Goal: Use online tool/utility

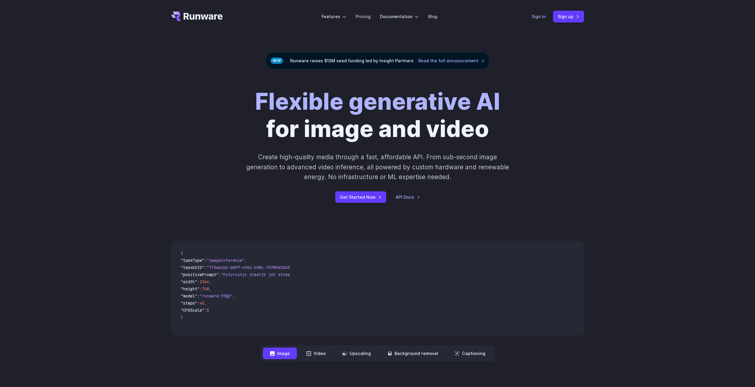
click at [536, 15] on link "Sign in" at bounding box center [539, 16] width 14 height 7
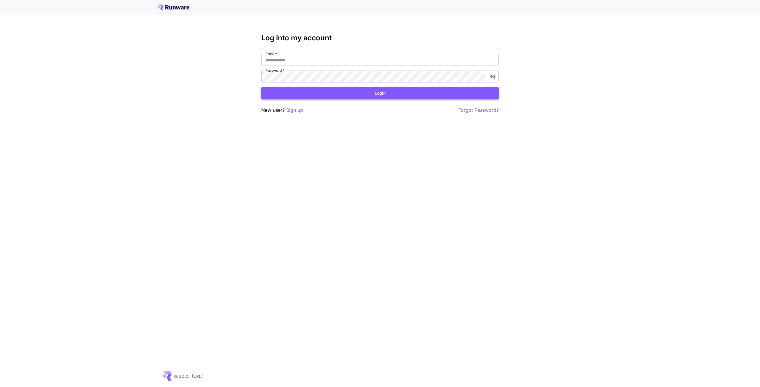
type input "**********"
click at [330, 92] on button "Login" at bounding box center [379, 93] width 237 height 12
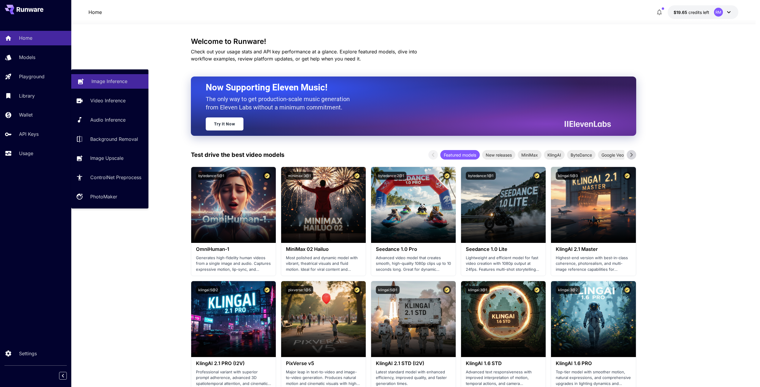
click at [89, 79] on link "Image Inference" at bounding box center [109, 81] width 77 height 15
